Goal: Transaction & Acquisition: Subscribe to service/newsletter

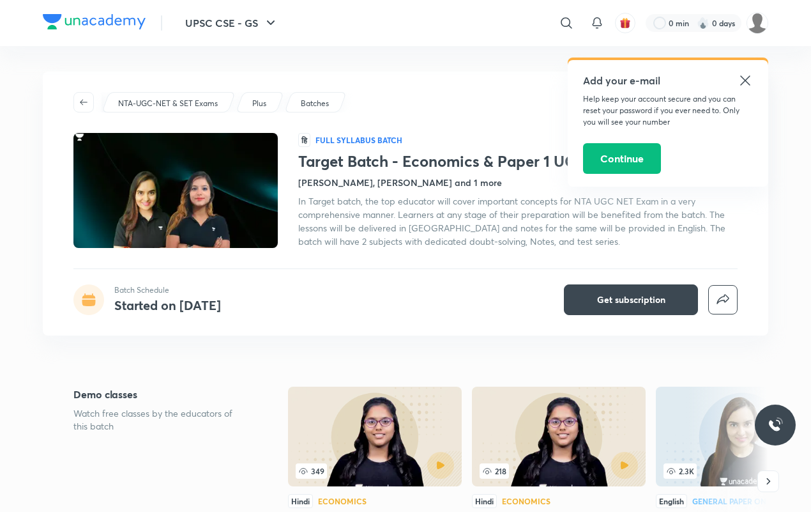
click at [752, 77] on icon at bounding box center [745, 80] width 15 height 15
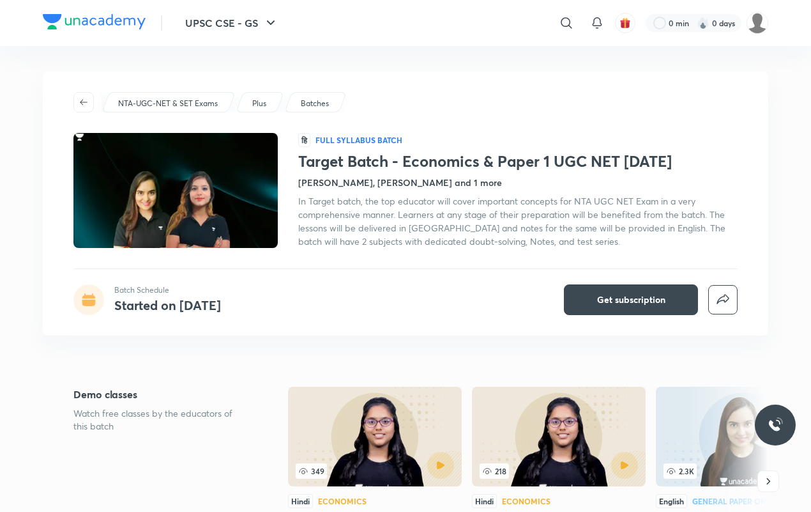
click at [330, 184] on h4 "Niharika Bhagtani, Tanya Bhatia and 1 more" at bounding box center [400, 182] width 204 height 13
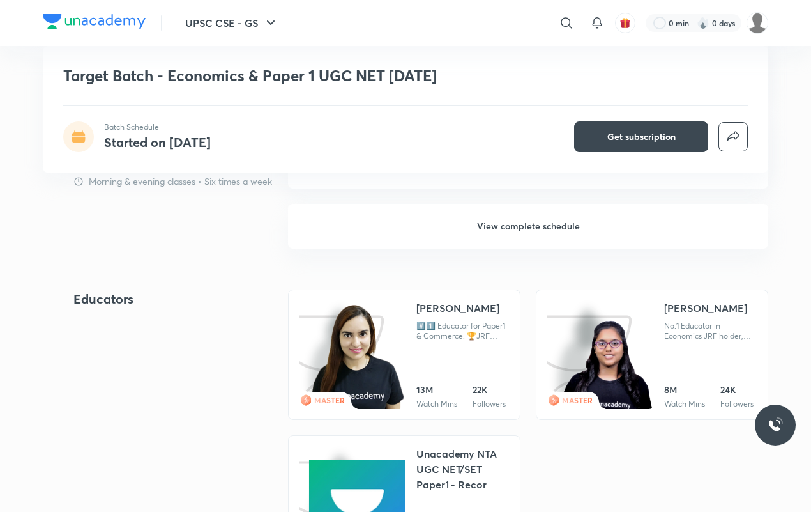
scroll to position [1310, 0]
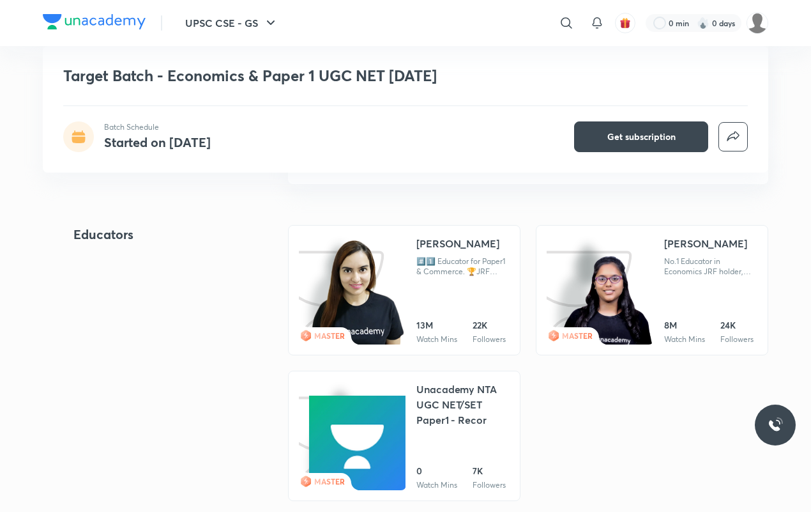
click at [430, 268] on div "#️⃣1️⃣ Educator for Paper1 & Commerce. 🏆JRF Qualified in Commerce. 🎓CA Finalist" at bounding box center [462, 266] width 93 height 20
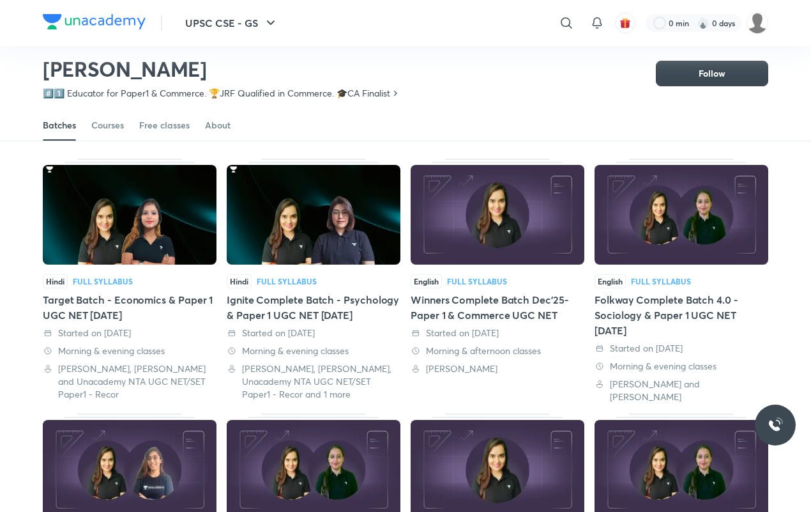
scroll to position [56, 0]
click at [213, 123] on div "About" at bounding box center [218, 125] width 26 height 13
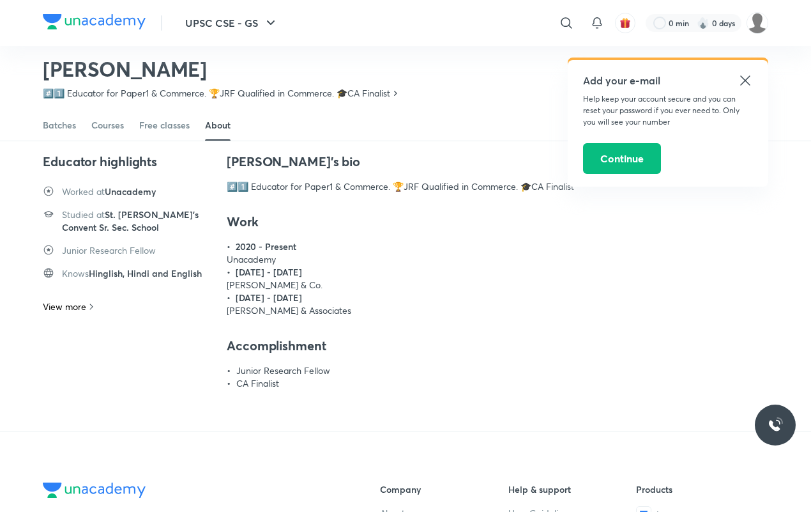
click at [740, 83] on icon at bounding box center [745, 80] width 15 height 15
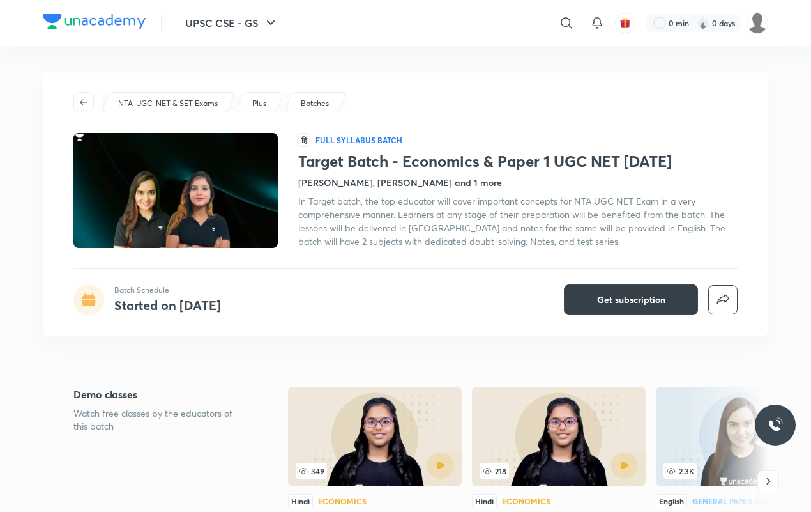
click at [634, 300] on span "Get subscription" at bounding box center [631, 299] width 68 height 13
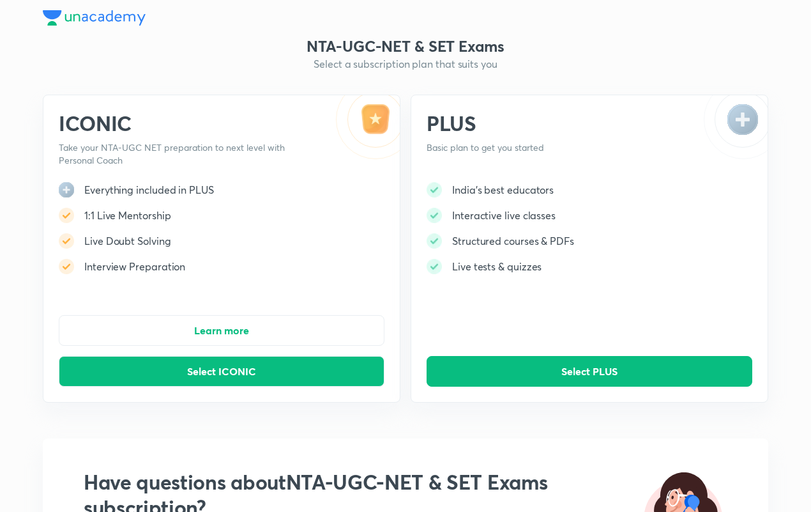
click at [452, 270] on h5 "Live tests & quizzes" at bounding box center [496, 266] width 89 height 15
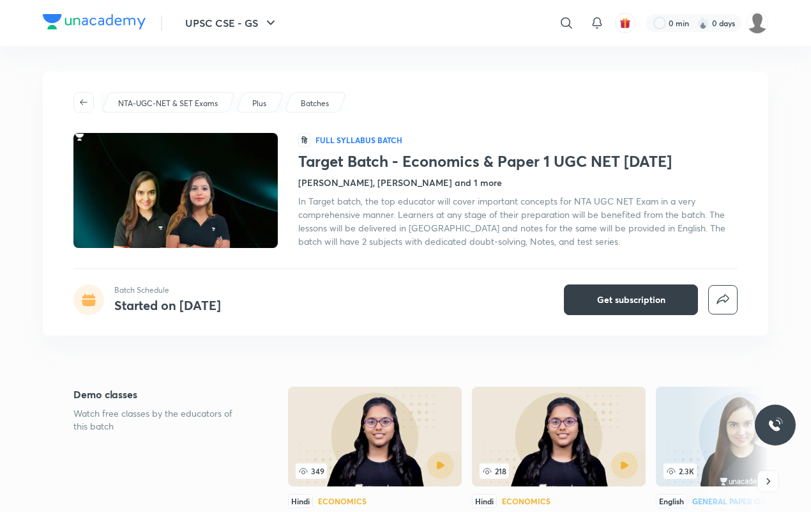
click at [621, 297] on span "Get subscription" at bounding box center [631, 299] width 68 height 13
